Goal: Information Seeking & Learning: Learn about a topic

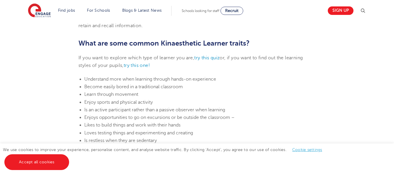
scroll to position [312, 0]
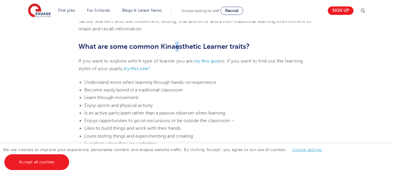
click at [177, 46] on span "What are some common Kinaesthetic Learner traits?" at bounding box center [163, 46] width 171 height 8
click at [188, 47] on span "What are some common Kinaesthetic Learner traits?" at bounding box center [163, 46] width 171 height 8
drag, startPoint x: 160, startPoint y: 46, endPoint x: 199, endPoint y: 46, distance: 39.1
click at [199, 46] on span "What are some common Kinaesthetic Learner traits?" at bounding box center [163, 46] width 171 height 8
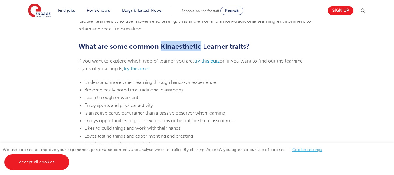
copy span "Kinaesthetic"
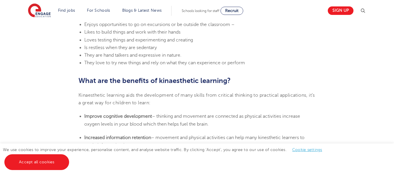
scroll to position [74, 0]
